Goal: Task Accomplishment & Management: Complete application form

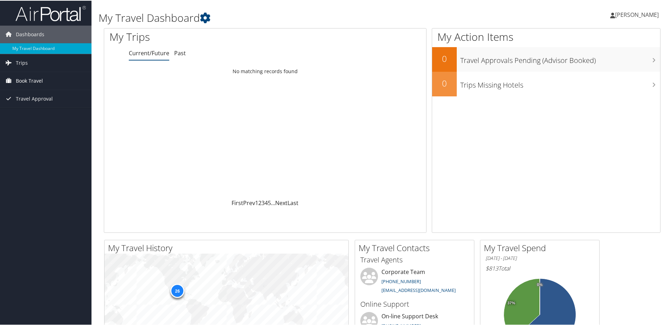
click at [26, 78] on span "Book Travel" at bounding box center [29, 80] width 27 height 18
click at [21, 60] on span "Trips" at bounding box center [22, 62] width 12 height 18
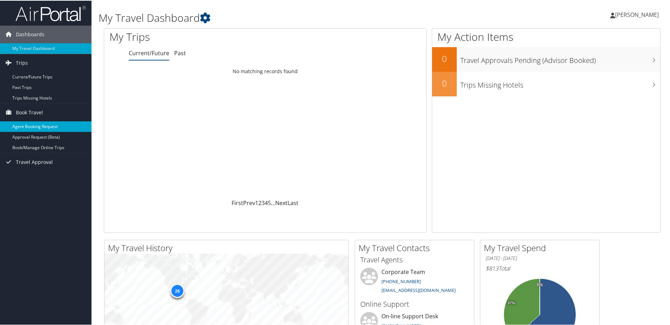
click at [32, 125] on link "Agent Booking Request" at bounding box center [46, 126] width 92 height 11
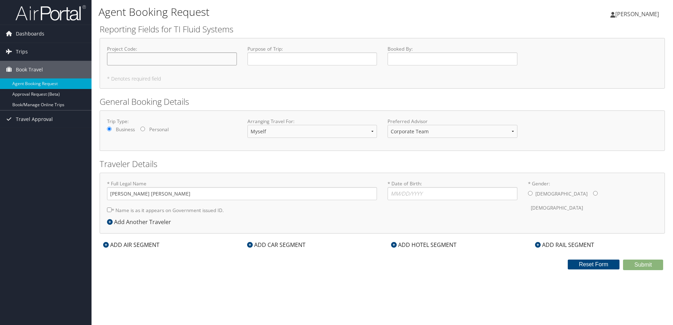
click at [138, 59] on input "Project Code : Required" at bounding box center [172, 58] width 130 height 13
click at [258, 58] on input "Purpose of Trip : Required" at bounding box center [312, 58] width 130 height 13
click at [123, 58] on input "Project Code : Required" at bounding box center [172, 58] width 130 height 13
click at [271, 59] on input "Purpose of Trip : Required" at bounding box center [312, 58] width 130 height 13
type input "EHS Conf"
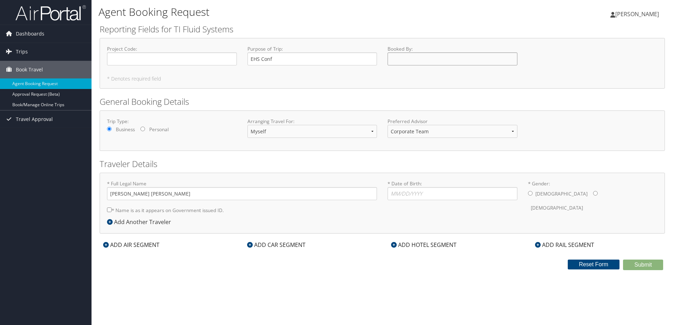
click at [423, 65] on input "Booked By : Required" at bounding box center [452, 58] width 130 height 13
type input "[PERSON_NAME]"
click at [287, 132] on select "Myself Another Traveler Guest Traveler" at bounding box center [312, 131] width 130 height 13
click at [403, 133] on select "Corporate Team MotorCity Agent" at bounding box center [452, 131] width 130 height 13
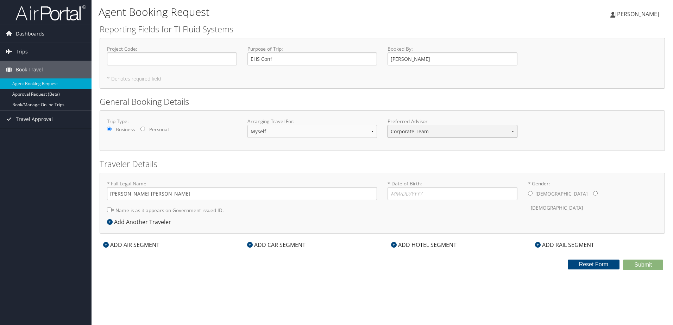
click at [403, 133] on select "Corporate Team MotorCity Agent" at bounding box center [452, 131] width 130 height 13
click at [437, 198] on input "* Date of Birth: Invalid Date" at bounding box center [452, 193] width 130 height 13
type input "[DATE]"
click at [419, 214] on div "* Full Legal Name [PERSON_NAME] [PERSON_NAME] * Name is as it appears on Govern…" at bounding box center [382, 199] width 561 height 38
click at [593, 193] on input "* Gender: [DEMOGRAPHIC_DATA] [DEMOGRAPHIC_DATA]" at bounding box center [595, 193] width 5 height 5
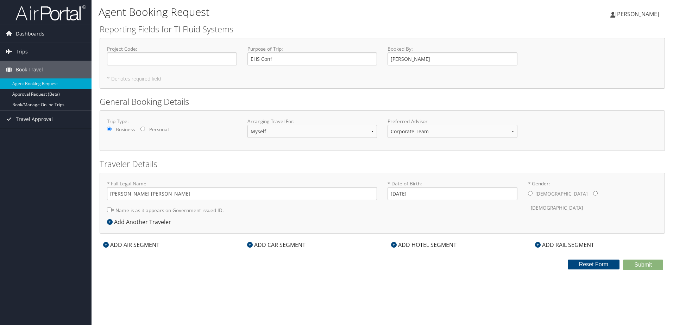
radio input "true"
click at [530, 193] on input "* Gender: [DEMOGRAPHIC_DATA] [DEMOGRAPHIC_DATA]" at bounding box center [530, 193] width 5 height 5
radio input "true"
click at [542, 281] on div "Agent Booking Request [PERSON_NAME] [PERSON_NAME] My Settings Travel Agency Con…" at bounding box center [382, 162] width 581 height 325
click at [328, 78] on h5 "* Denotes required field" at bounding box center [382, 78] width 550 height 5
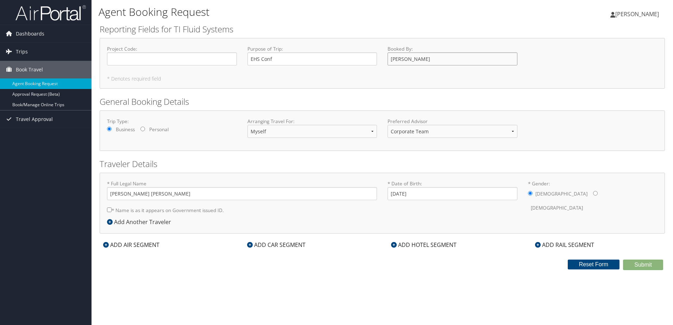
click at [412, 63] on input "[PERSON_NAME]" at bounding box center [452, 58] width 130 height 13
click at [108, 244] on icon at bounding box center [106, 245] width 6 height 6
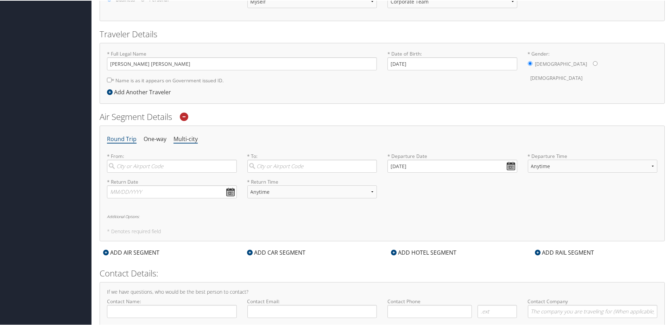
scroll to position [141, 0]
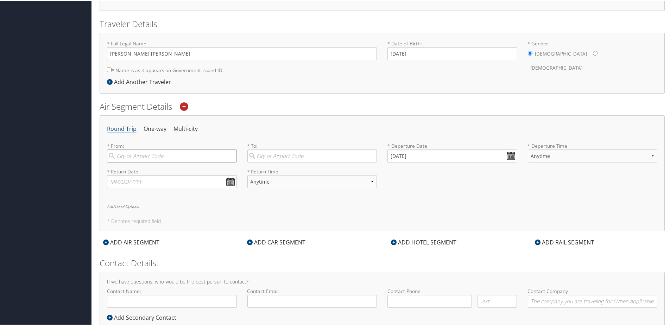
click at [207, 155] on input "search" at bounding box center [172, 155] width 130 height 13
click at [197, 169] on div "McAllen (MFE TX)" at bounding box center [173, 169] width 120 height 9
click at [197, 162] on input "mcalle" at bounding box center [172, 155] width 130 height 13
type input "McAllen (MFE TX)"
click at [295, 157] on input "search" at bounding box center [312, 155] width 130 height 13
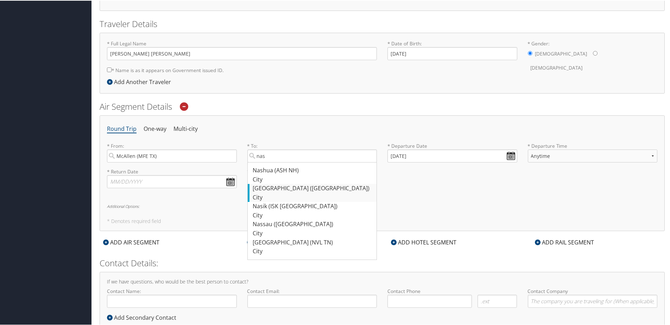
click at [285, 190] on div "[GEOGRAPHIC_DATA] ([GEOGRAPHIC_DATA])" at bounding box center [313, 187] width 120 height 9
click at [285, 162] on input "nas" at bounding box center [312, 155] width 130 height 13
type input "[GEOGRAPHIC_DATA] ([GEOGRAPHIC_DATA])"
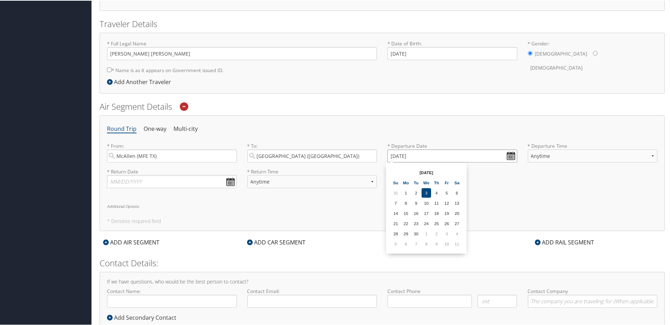
click at [511, 155] on input "[DATE]" at bounding box center [452, 155] width 130 height 13
click at [415, 232] on td "30" at bounding box center [416, 233] width 10 height 10
type input "[DATE]"
click at [650, 154] on select "Anytime Early Morning (5AM-7AM) Morning (7AM-12PM) Afternoon (12PM-5PM) Evening…" at bounding box center [593, 155] width 130 height 13
select select "6:00 AM"
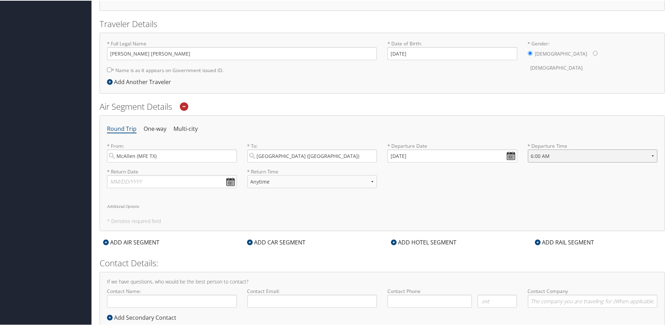
click at [528, 149] on select "Anytime Early Morning (5AM-7AM) Morning (7AM-12PM) Afternoon (12PM-5PM) Evening…" at bounding box center [593, 155] width 130 height 13
click at [508, 178] on div "* Return Date Dates must be valid * Return Time Anytime Early Morning (5AM-7AM)…" at bounding box center [382, 181] width 561 height 26
click at [232, 185] on input "text" at bounding box center [172, 181] width 130 height 13
click at [168, 260] on td "3" at bounding box center [168, 259] width 10 height 10
type input "[DATE]"
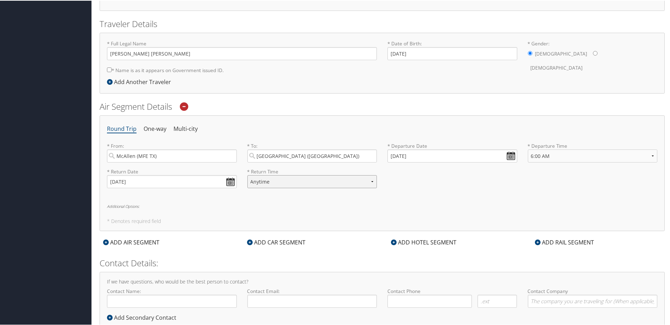
click at [367, 179] on select "Anytime Early Morning (5AM-7AM) Morning (7AM-12PM) Afternoon (12PM-5PM) Evening…" at bounding box center [312, 181] width 130 height 13
select select "8:00 AM"
click at [247, 175] on select "Anytime Early Morning (5AM-7AM) Morning (7AM-12PM) Afternoon (12PM-5PM) Evening…" at bounding box center [312, 181] width 130 height 13
click at [272, 212] on div "Round Trip One-way Multi-city * From: McAllen (MFE [GEOGRAPHIC_DATA]) Required …" at bounding box center [382, 173] width 565 height 116
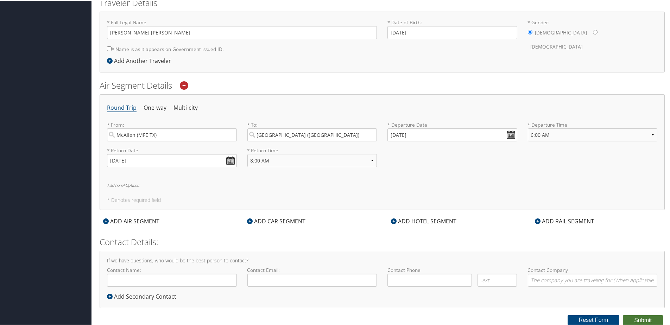
click at [650, 321] on button "Submit" at bounding box center [643, 320] width 40 height 11
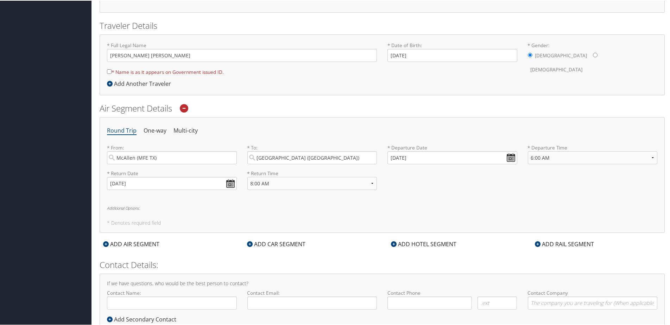
scroll to position [127, 0]
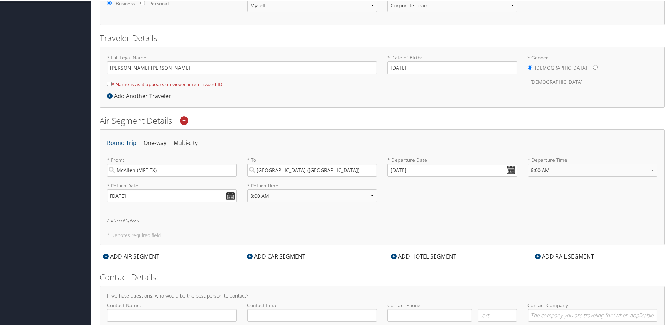
click at [110, 84] on input "* Name is as it appears on Government issued ID." at bounding box center [109, 83] width 5 height 5
checkbox input "true"
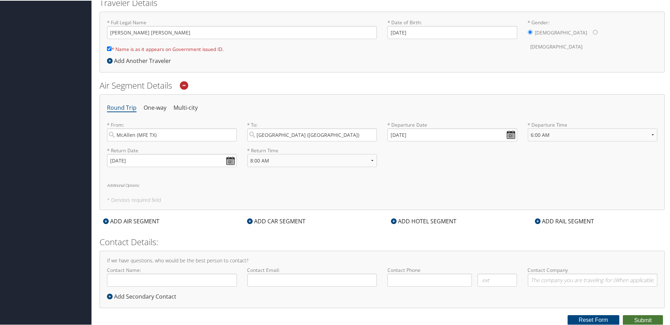
click at [631, 321] on button "Submit" at bounding box center [643, 320] width 40 height 11
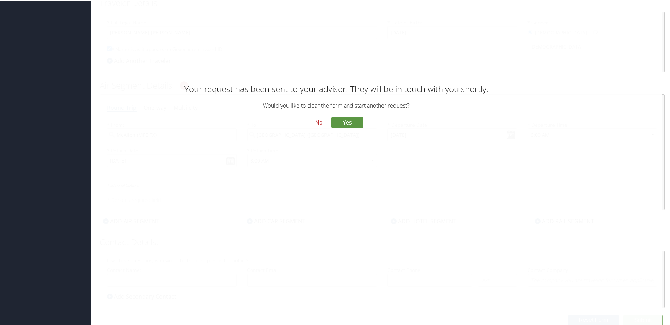
click at [315, 122] on button "No" at bounding box center [319, 122] width 18 height 12
